Goal: Navigation & Orientation: Find specific page/section

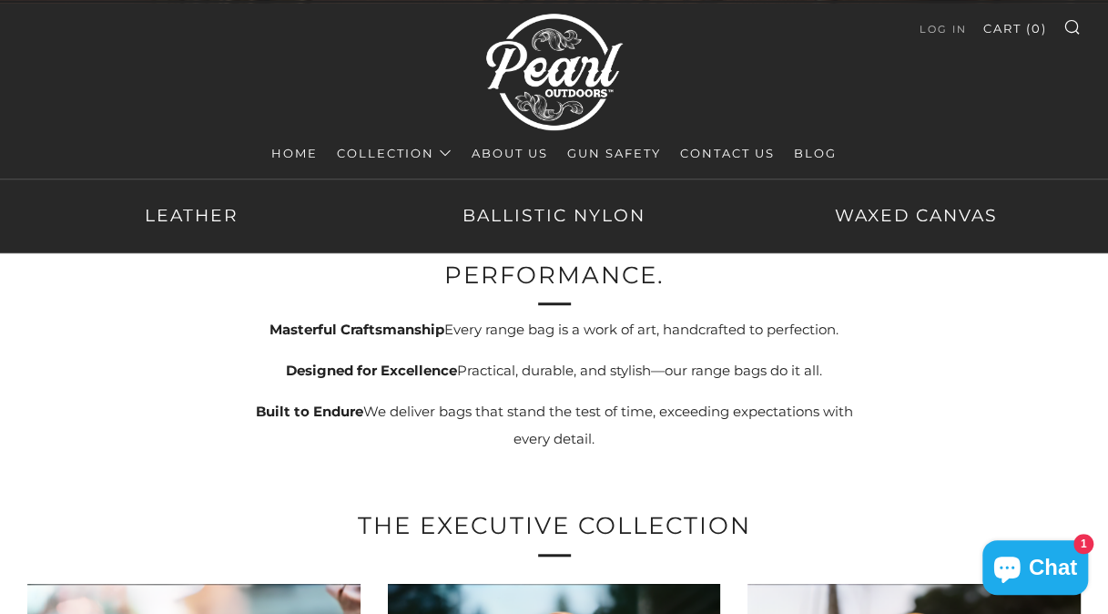
scroll to position [455, 0]
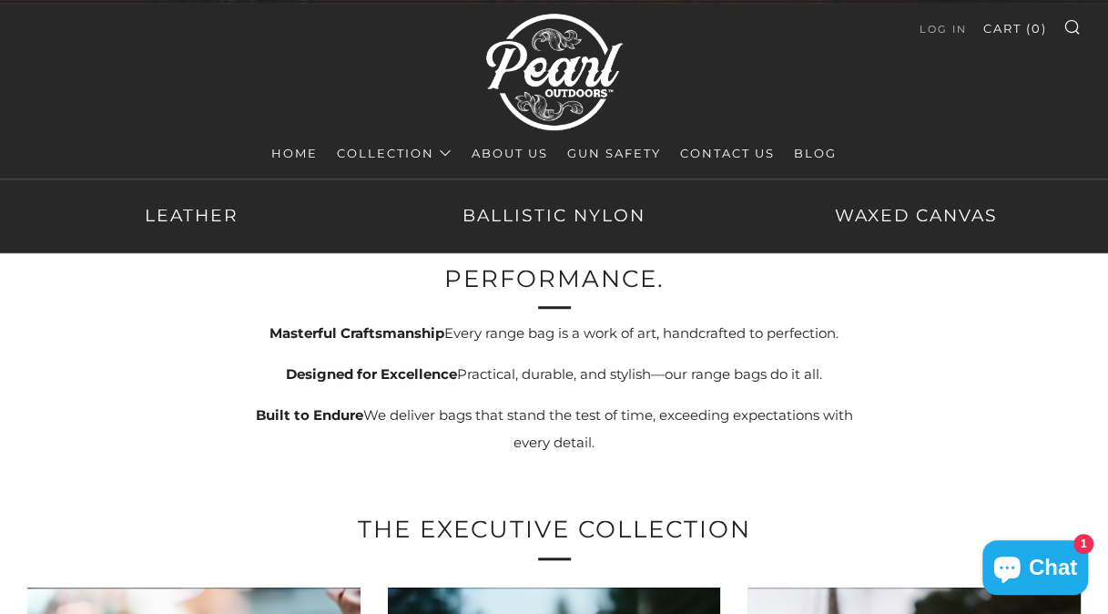
click at [439, 151] on link "Collection" at bounding box center [395, 152] width 116 height 29
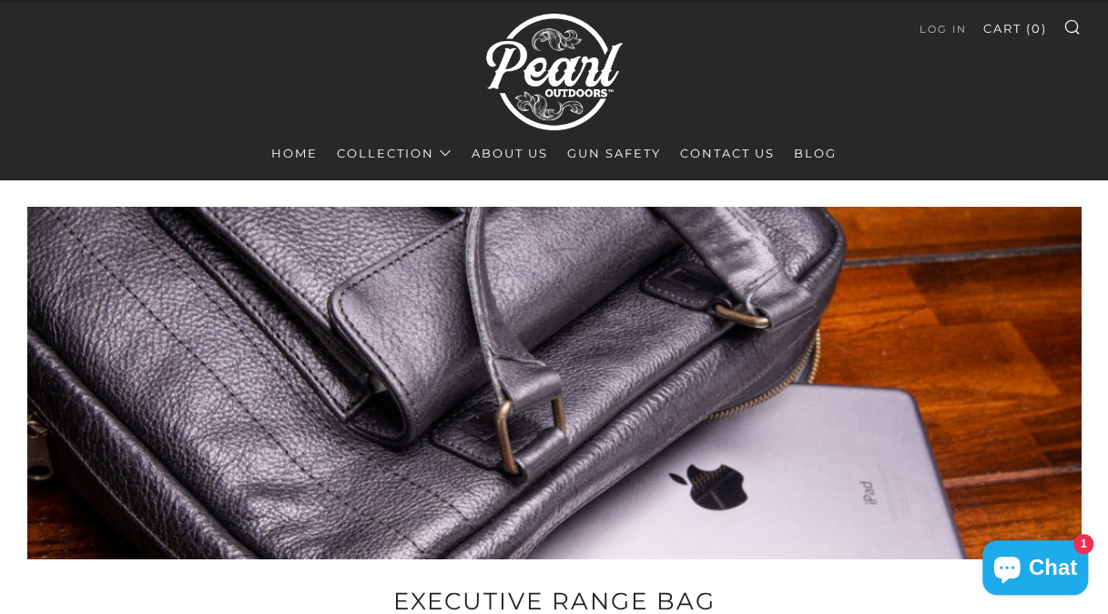
click at [513, 162] on link "About Us" at bounding box center [510, 152] width 76 height 29
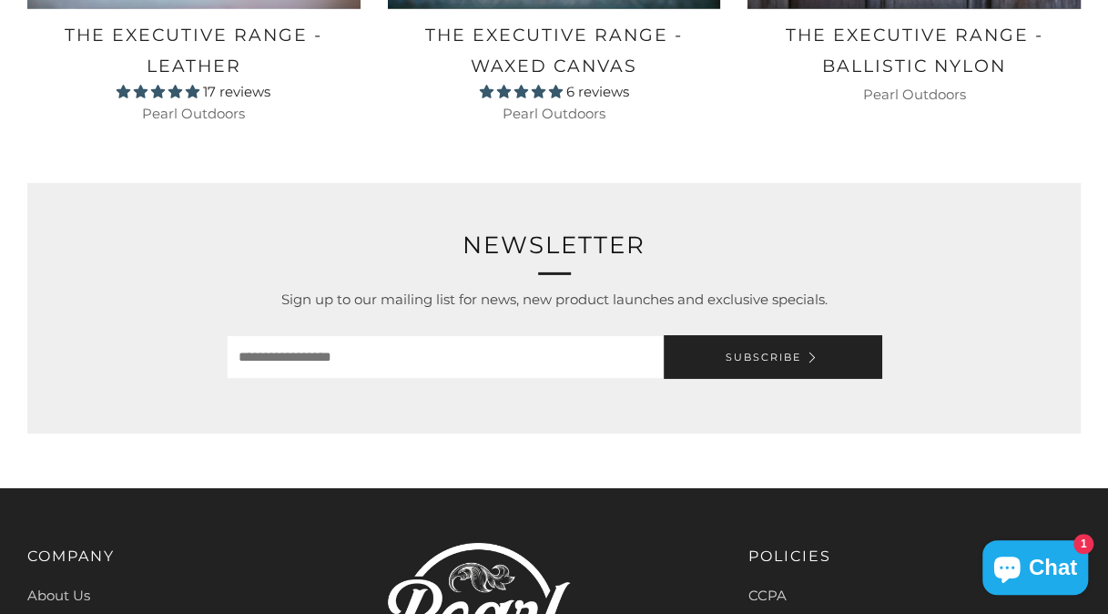
scroll to position [2731, 0]
